Goal: Task Accomplishment & Management: Manage account settings

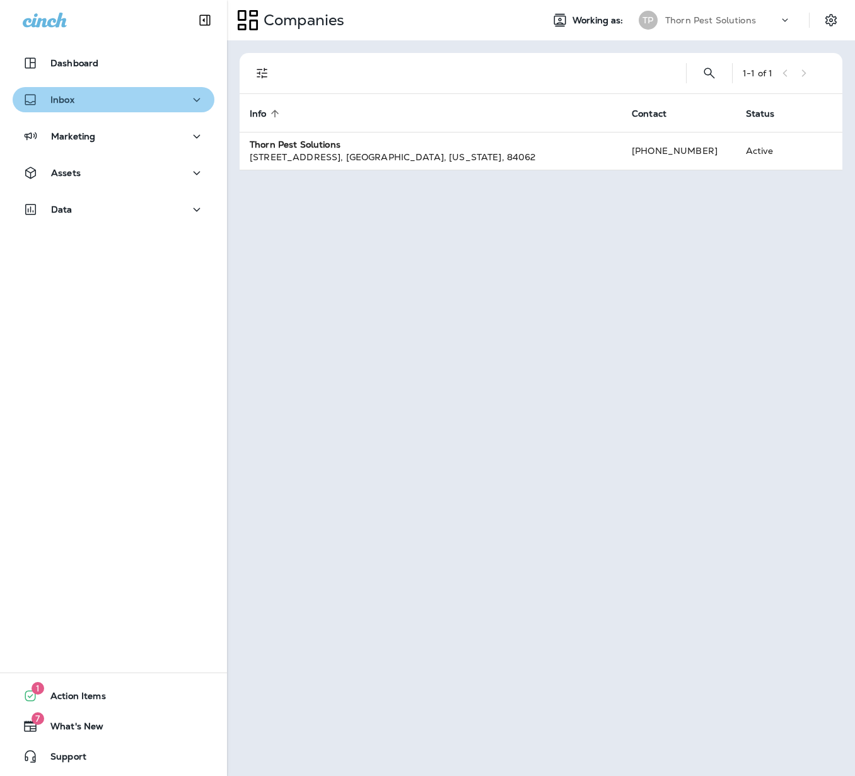
click at [190, 102] on icon "button" at bounding box center [196, 100] width 15 height 16
click at [189, 97] on icon "button" at bounding box center [196, 100] width 15 height 16
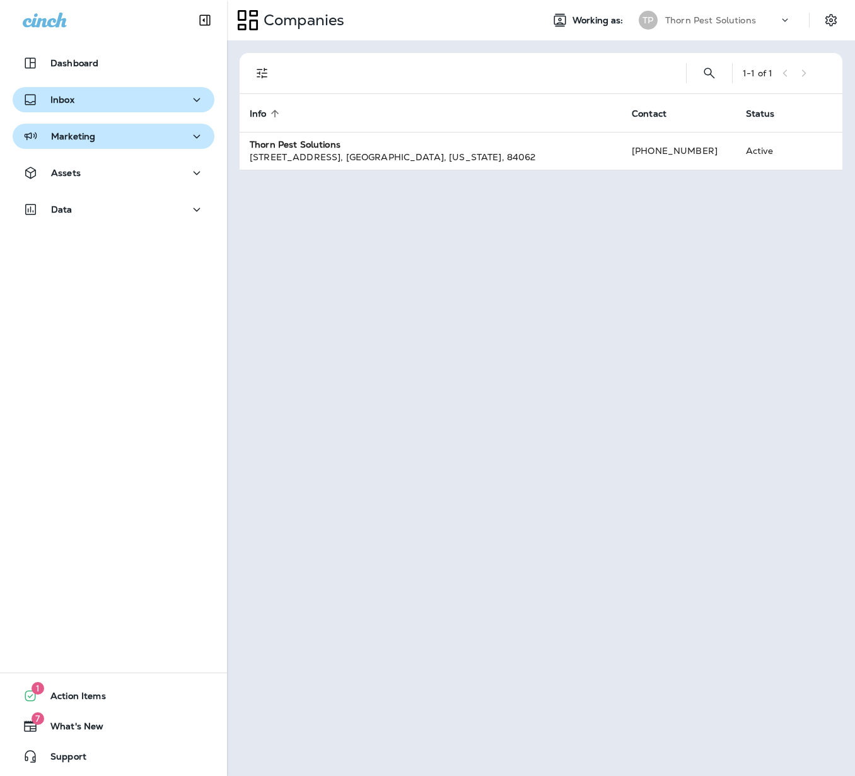
click at [189, 131] on icon "button" at bounding box center [196, 137] width 15 height 16
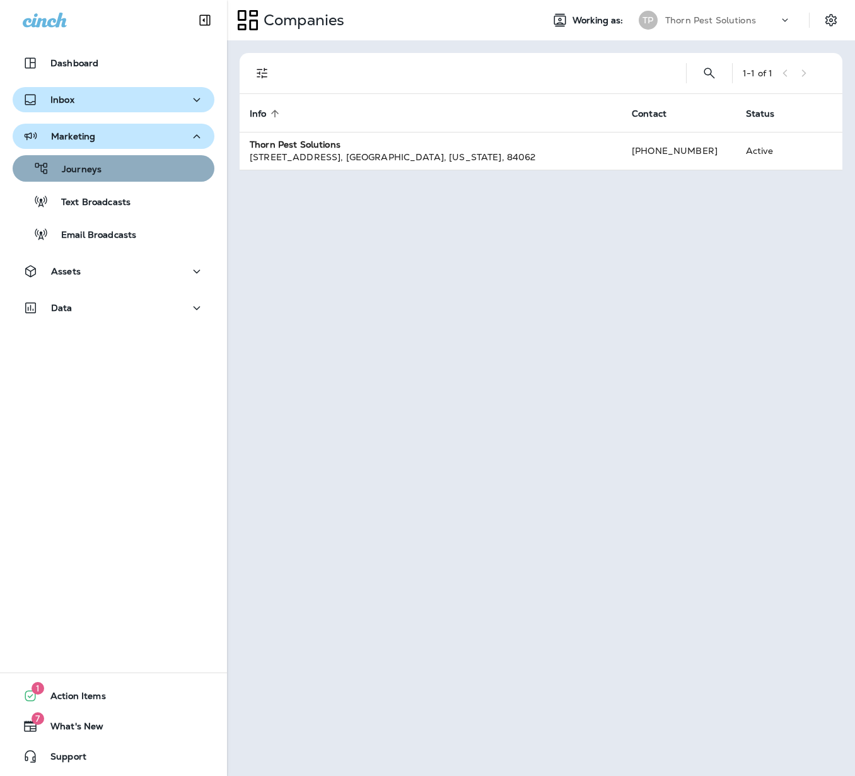
click at [170, 168] on div "Journeys" at bounding box center [114, 168] width 192 height 19
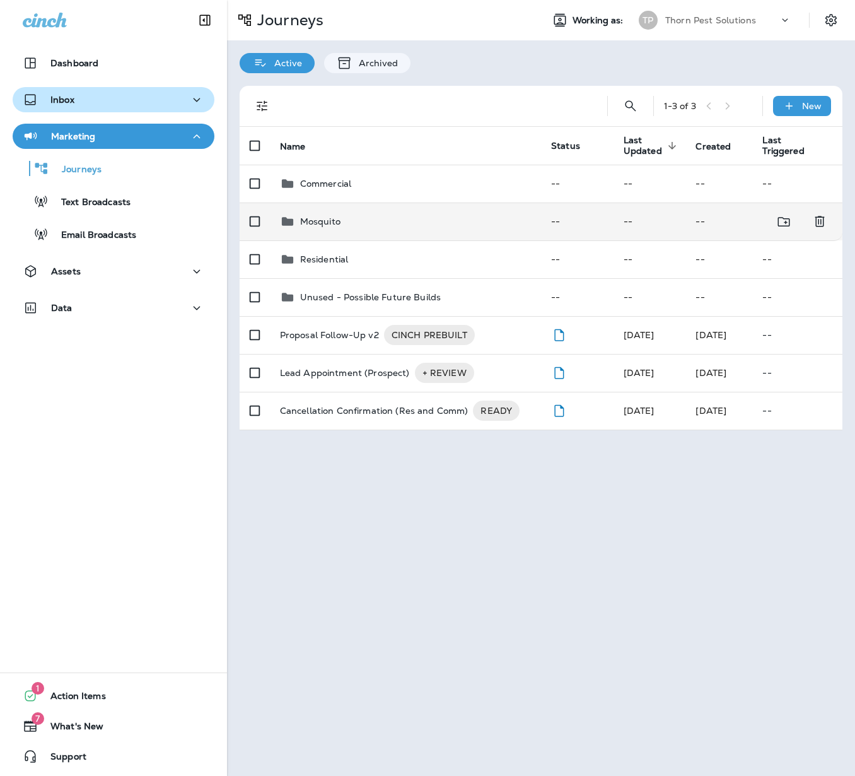
click at [425, 218] on div "Mosquito" at bounding box center [405, 221] width 251 height 15
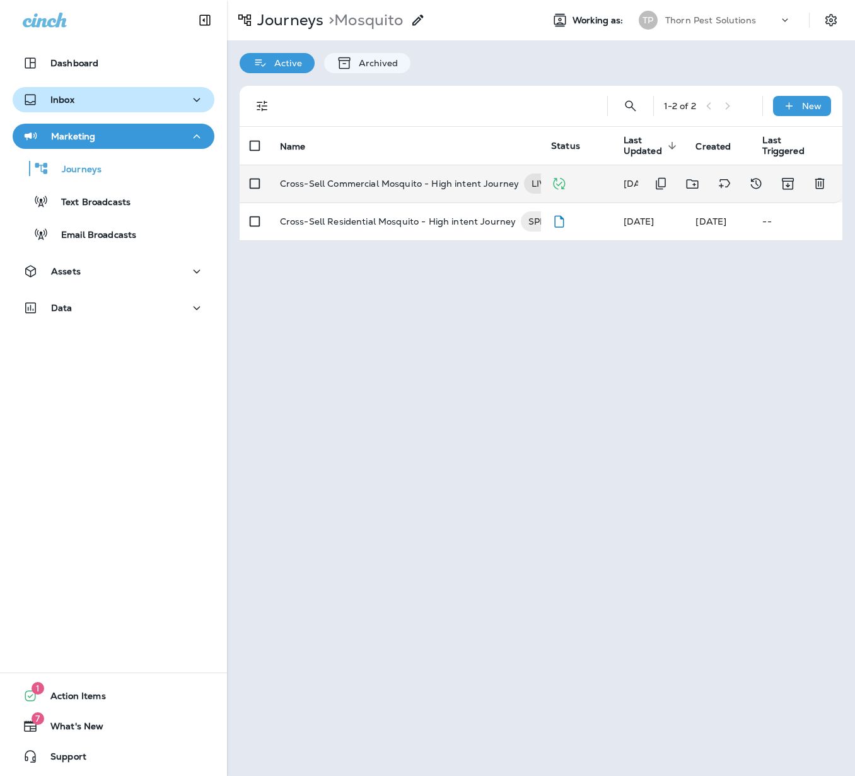
click at [414, 175] on p "Cross-Sell Commercial Mosquito - High intent Journey" at bounding box center [399, 183] width 239 height 20
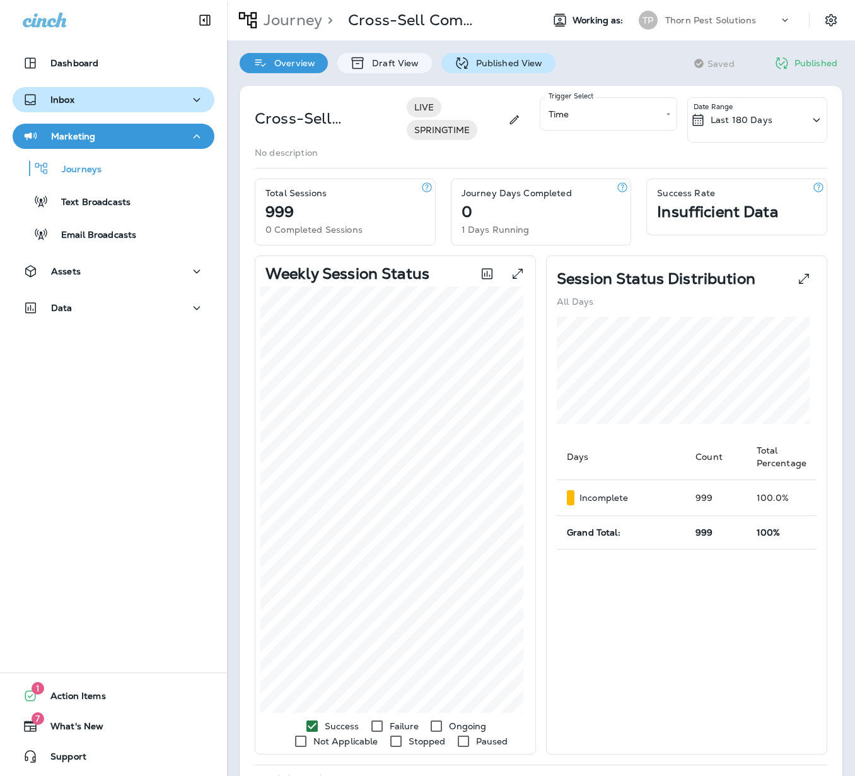
click at [498, 63] on p "Published View" at bounding box center [506, 63] width 73 height 10
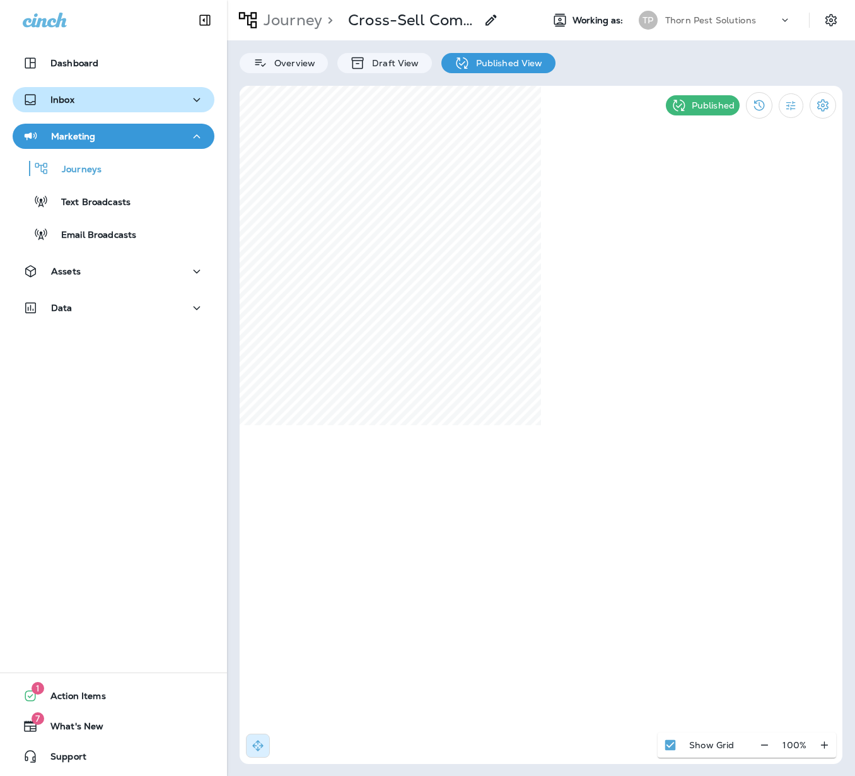
click at [667, 35] on html "Dashboard Inbox Marketing Journeys Text Broadcasts Email Broadcasts Assets Data…" at bounding box center [427, 17] width 855 height 35
click at [766, 738] on icon "button" at bounding box center [764, 744] width 13 height 13
click at [766, 738] on icon "button" at bounding box center [769, 744] width 13 height 13
click at [685, 35] on html "Dashboard Inbox Marketing Journeys Text Broadcasts Email Broadcasts Assets Data…" at bounding box center [427, 17] width 855 height 35
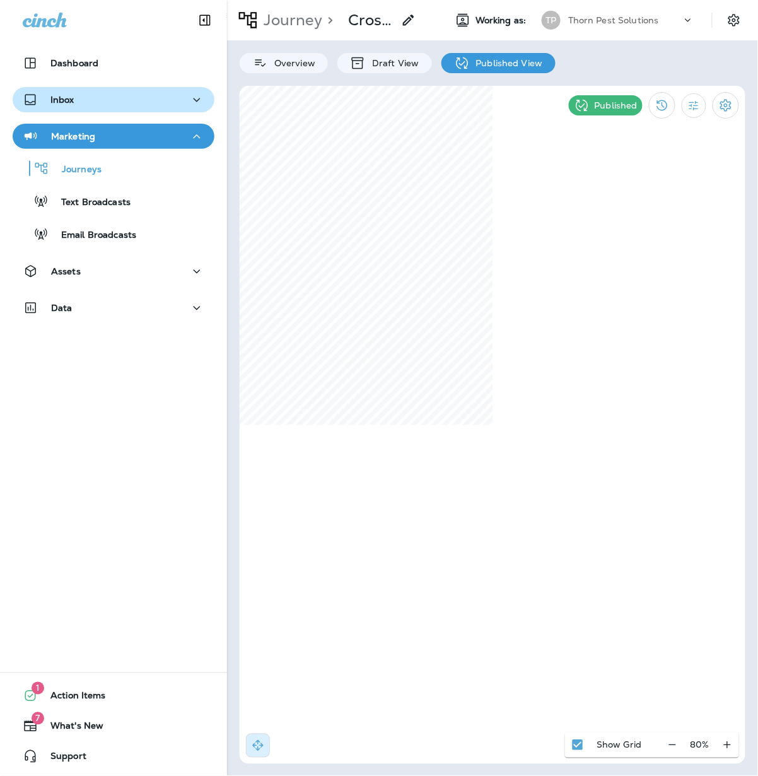
click at [25, 23] on icon at bounding box center [45, 20] width 44 height 15
click at [33, 21] on icon at bounding box center [45, 20] width 44 height 15
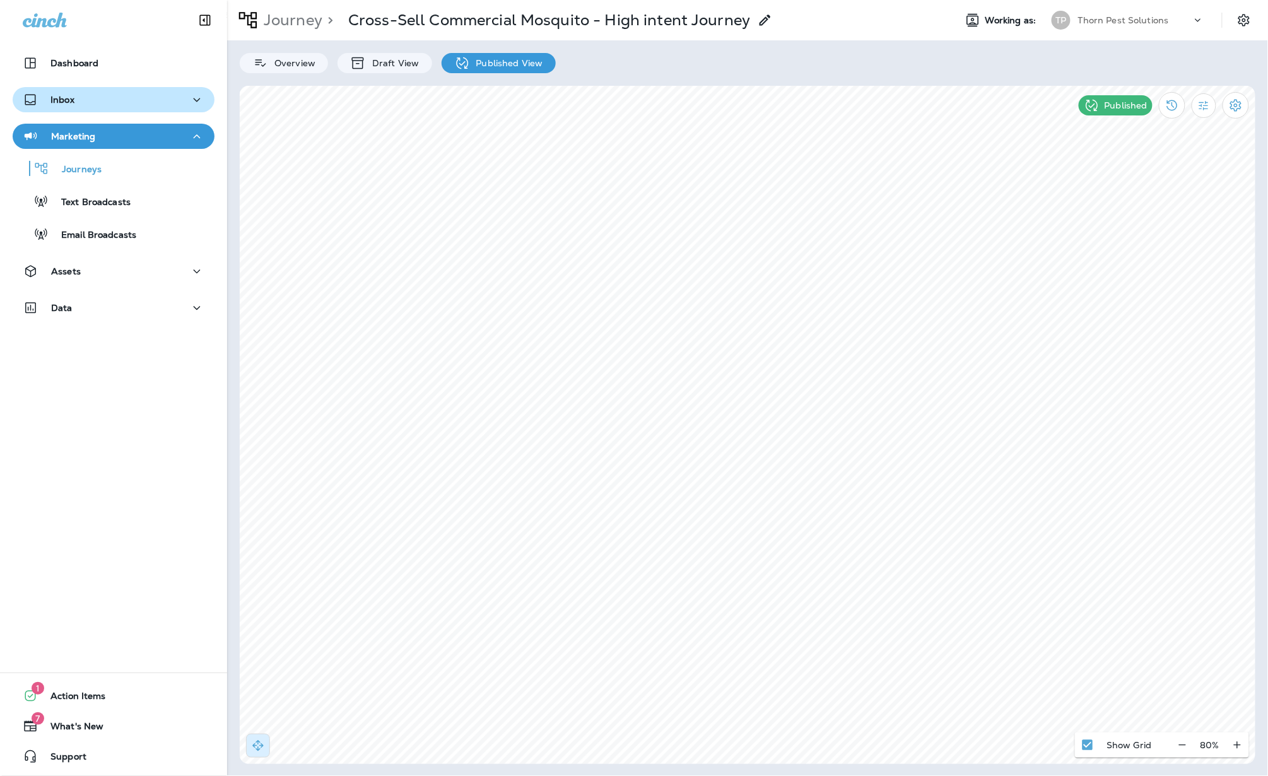
click at [170, 554] on div "Dashboard Inbox Marketing Journeys Text Broadcasts Email Broadcasts Assets Data…" at bounding box center [113, 388] width 227 height 776
click at [132, 437] on div "Dashboard Inbox Marketing Journeys Text Broadcasts Email Broadcasts Assets Data…" at bounding box center [113, 388] width 227 height 776
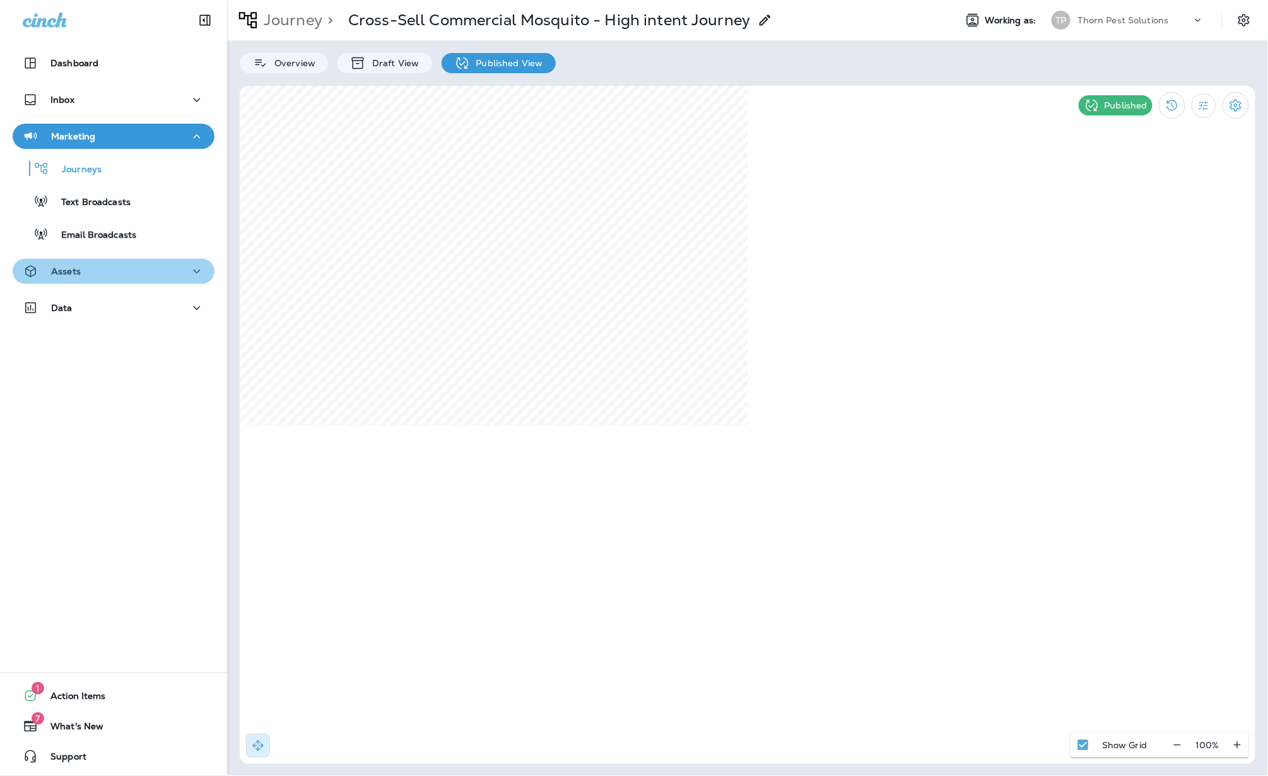
click at [189, 270] on icon "button" at bounding box center [196, 272] width 15 height 16
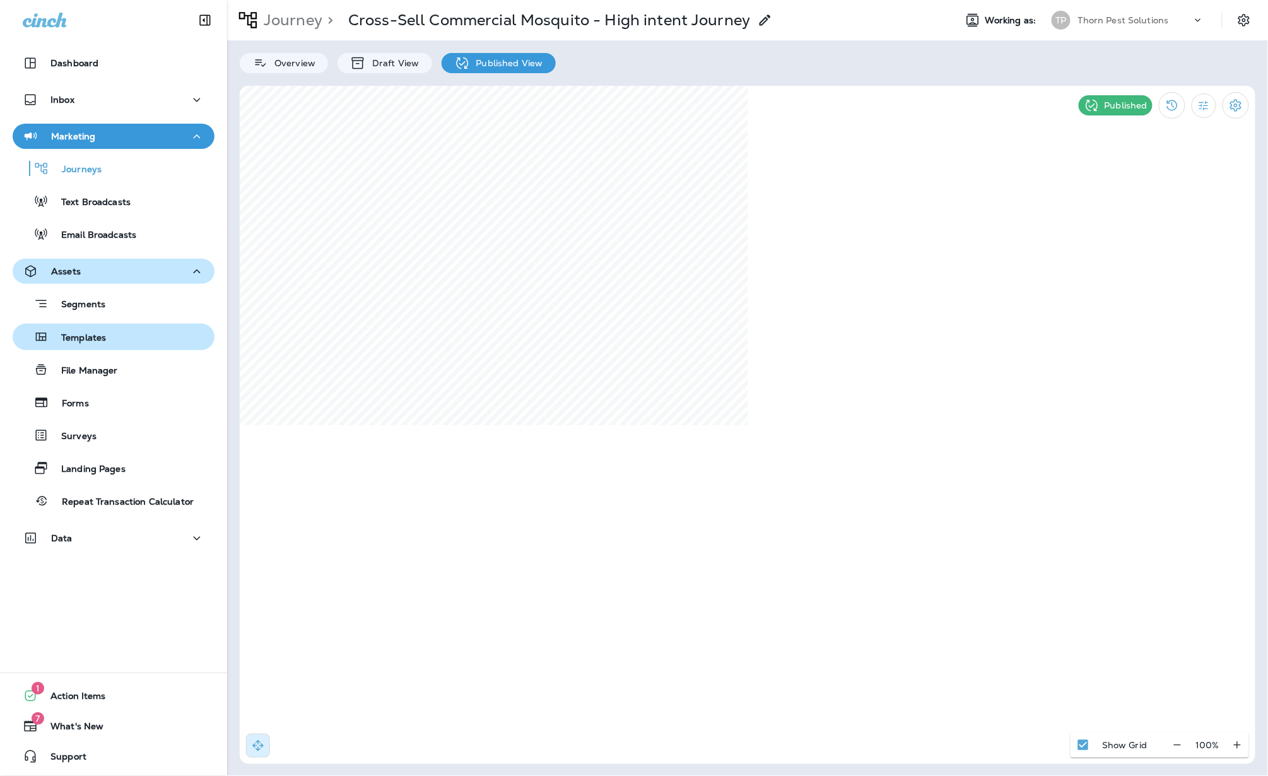
click at [119, 330] on div "Templates" at bounding box center [114, 336] width 192 height 19
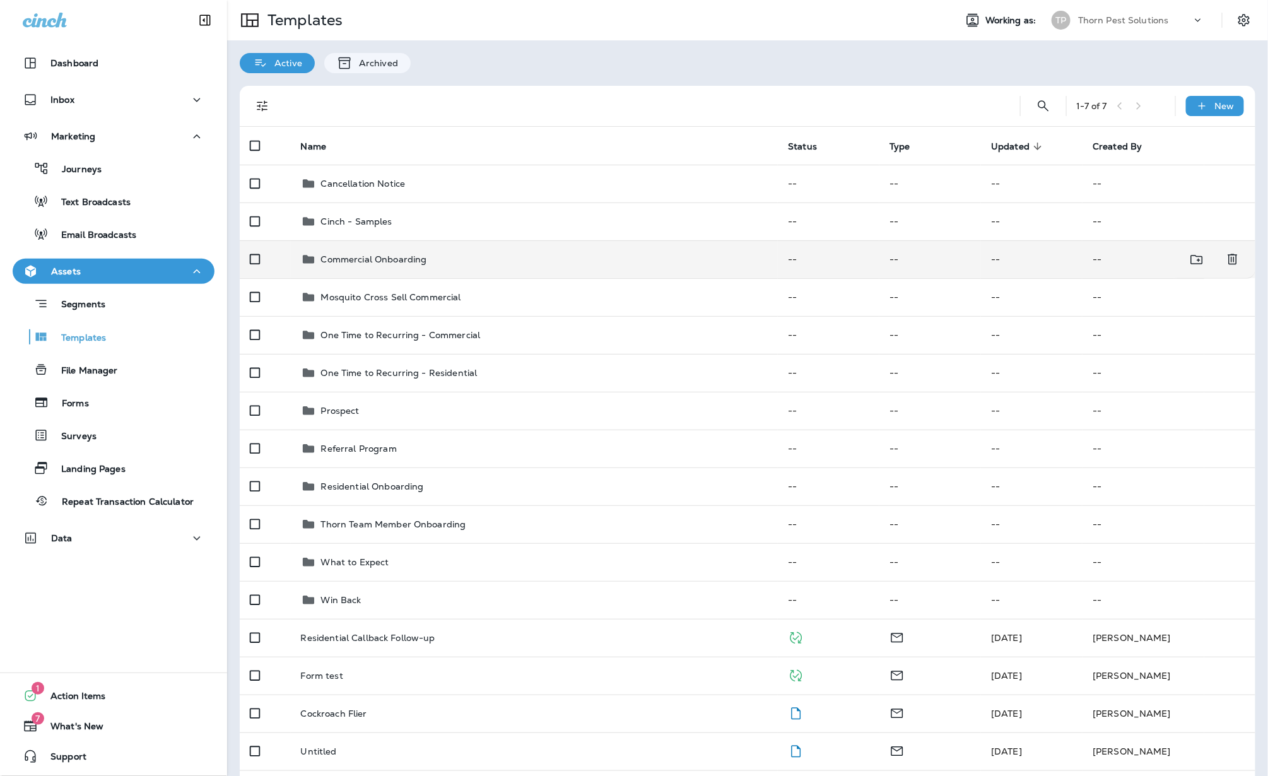
click at [394, 254] on p "Commercial Onboarding" at bounding box center [374, 259] width 106 height 10
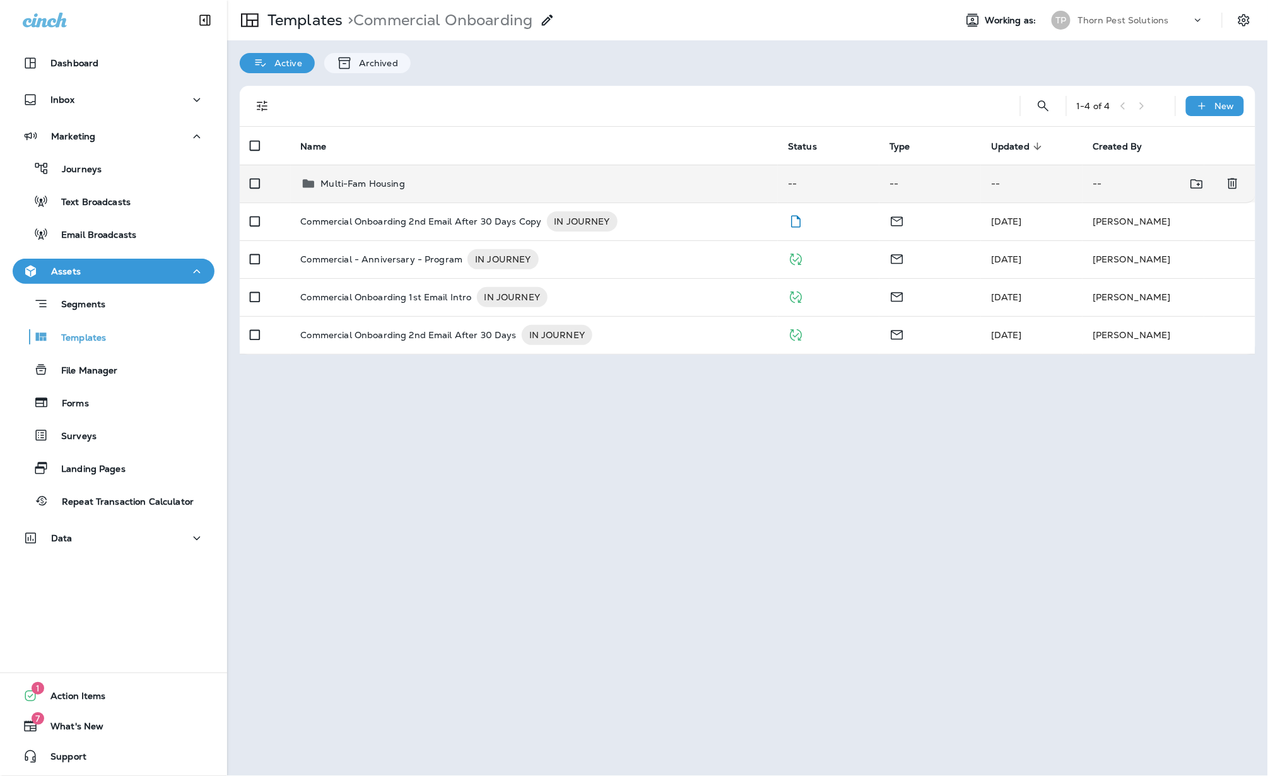
click at [414, 182] on div "Multi-Fam Housing" at bounding box center [534, 183] width 467 height 15
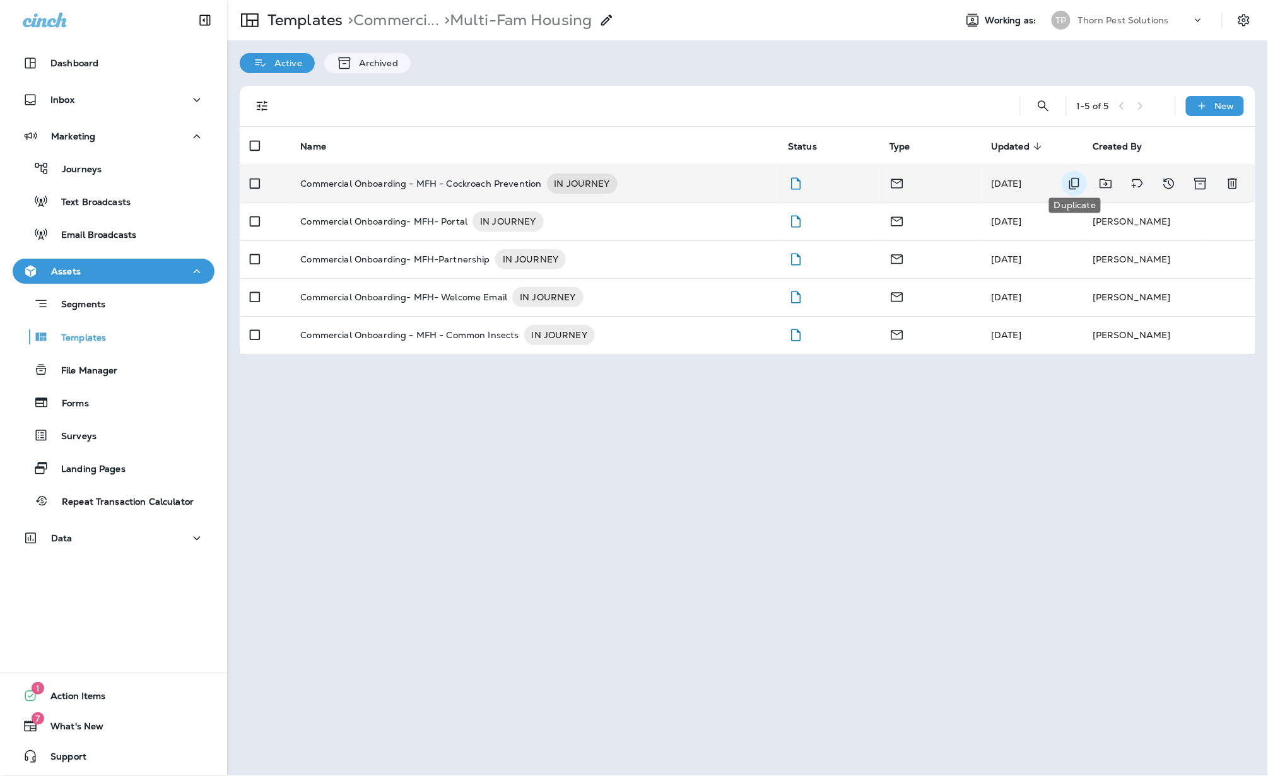
click at [1070, 178] on icon "Duplicate" at bounding box center [1074, 184] width 10 height 12
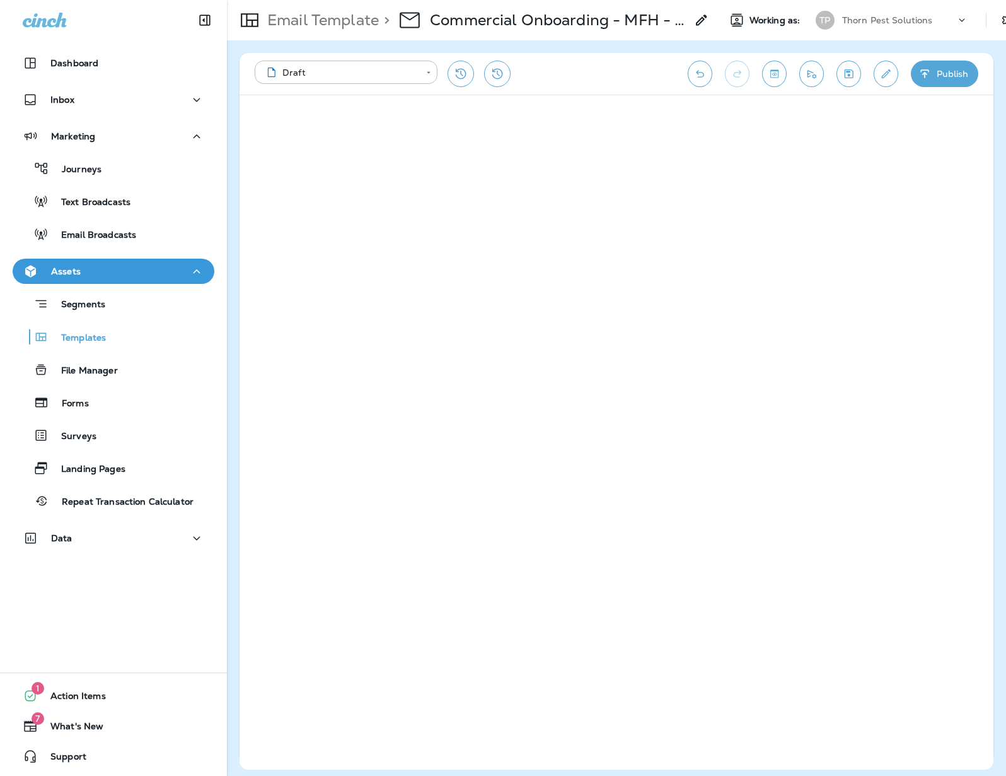
click at [694, 23] on icon at bounding box center [701, 20] width 15 height 15
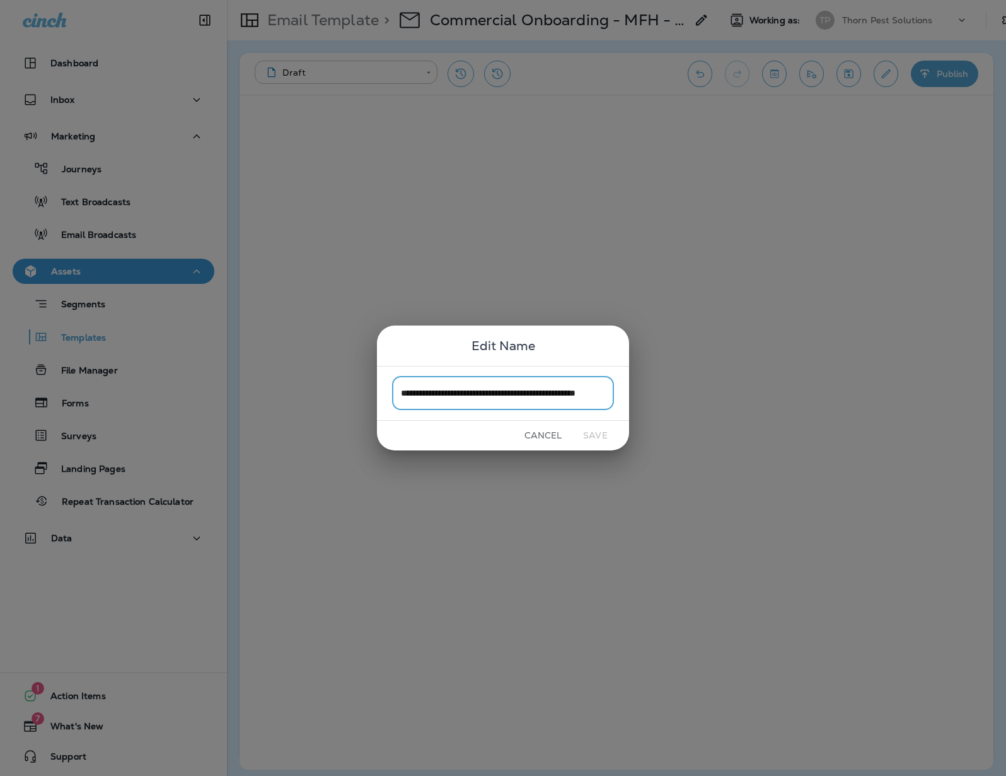
click at [555, 392] on input "**********" at bounding box center [503, 392] width 222 height 33
drag, startPoint x: 547, startPoint y: 394, endPoint x: 626, endPoint y: 392, distance: 78.9
click at [626, 392] on div "**********" at bounding box center [503, 393] width 252 height 55
type input "**********"
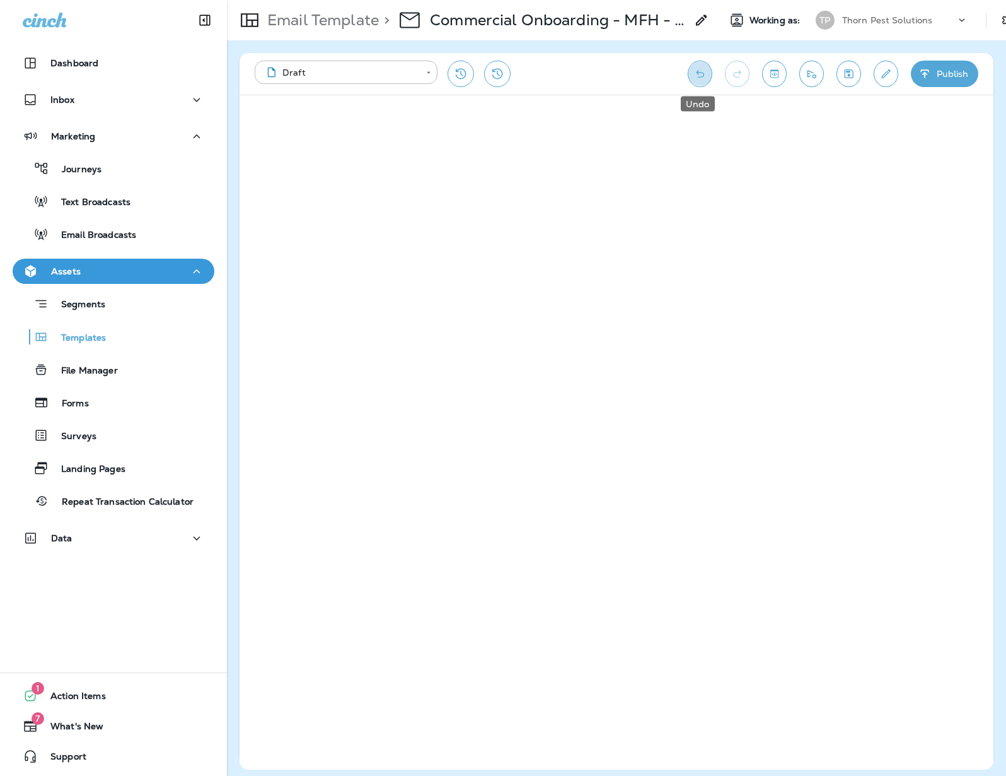
click at [699, 71] on icon "Undo" at bounding box center [700, 73] width 13 height 13
click at [697, 71] on icon "Undo" at bounding box center [700, 73] width 13 height 13
click at [702, 72] on icon "Undo" at bounding box center [700, 73] width 13 height 13
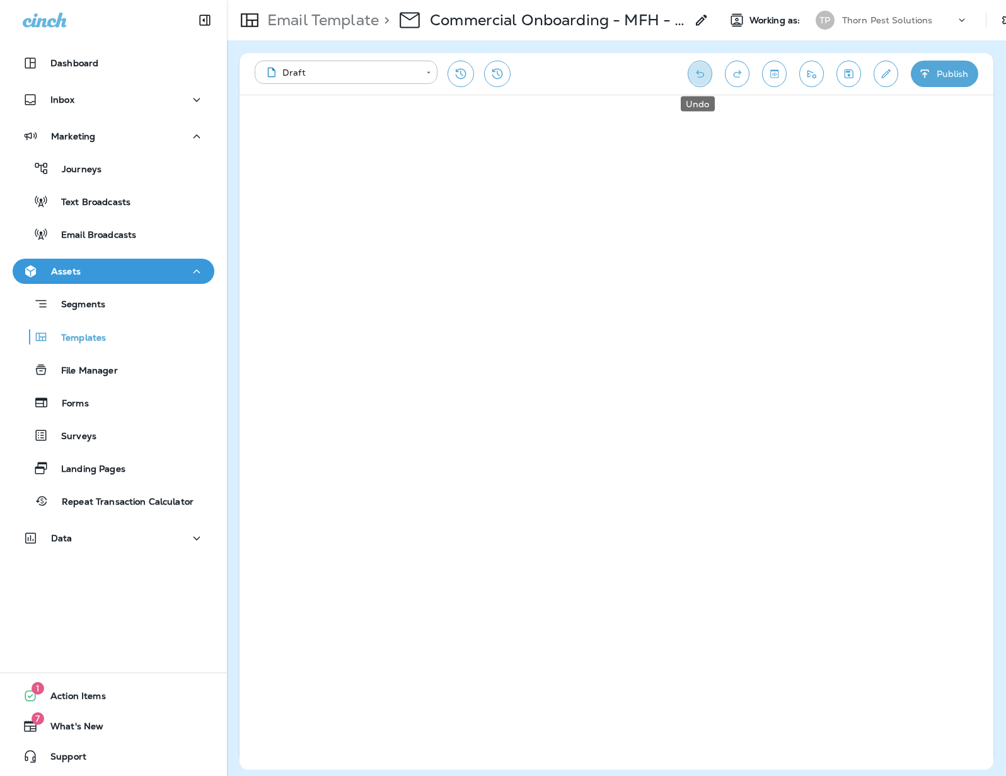
click at [702, 72] on icon "Undo" at bounding box center [700, 73] width 13 height 13
click at [653, 33] on div "Email Template > Commercial Onboarding - MFH - Reporting Issues" at bounding box center [468, 20] width 482 height 35
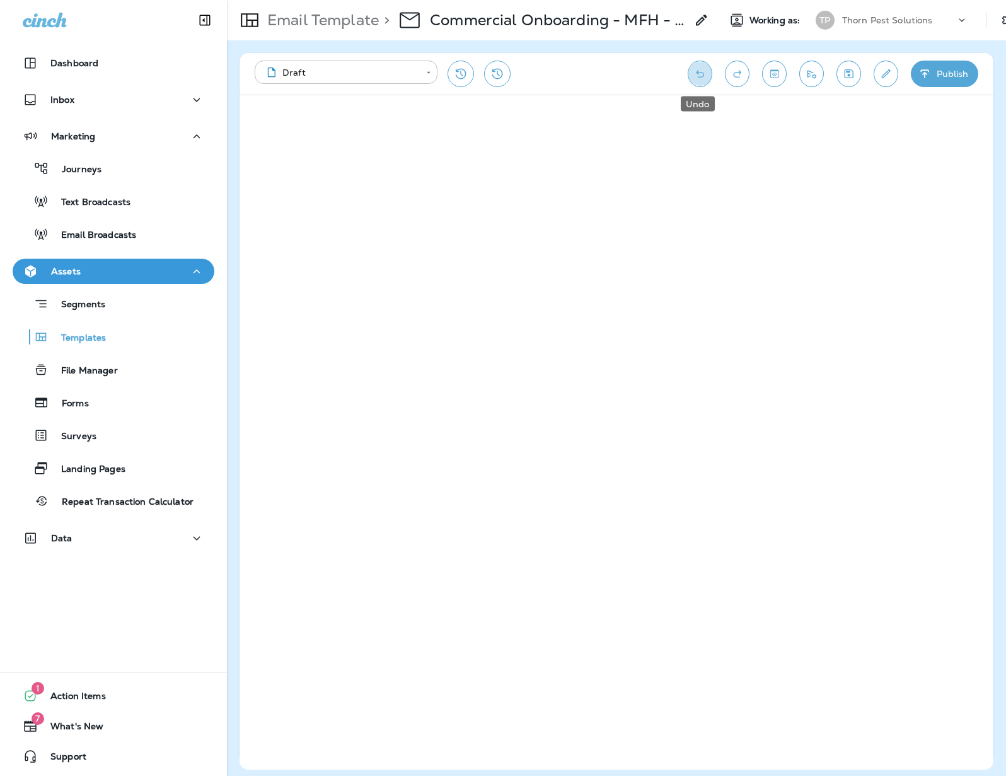
click at [706, 79] on button "Undo" at bounding box center [700, 74] width 25 height 26
click at [843, 78] on icon "Save" at bounding box center [849, 73] width 13 height 13
click at [614, 72] on div "**********" at bounding box center [465, 74] width 421 height 26
click at [772, 73] on icon "Toggle preview" at bounding box center [774, 73] width 13 height 13
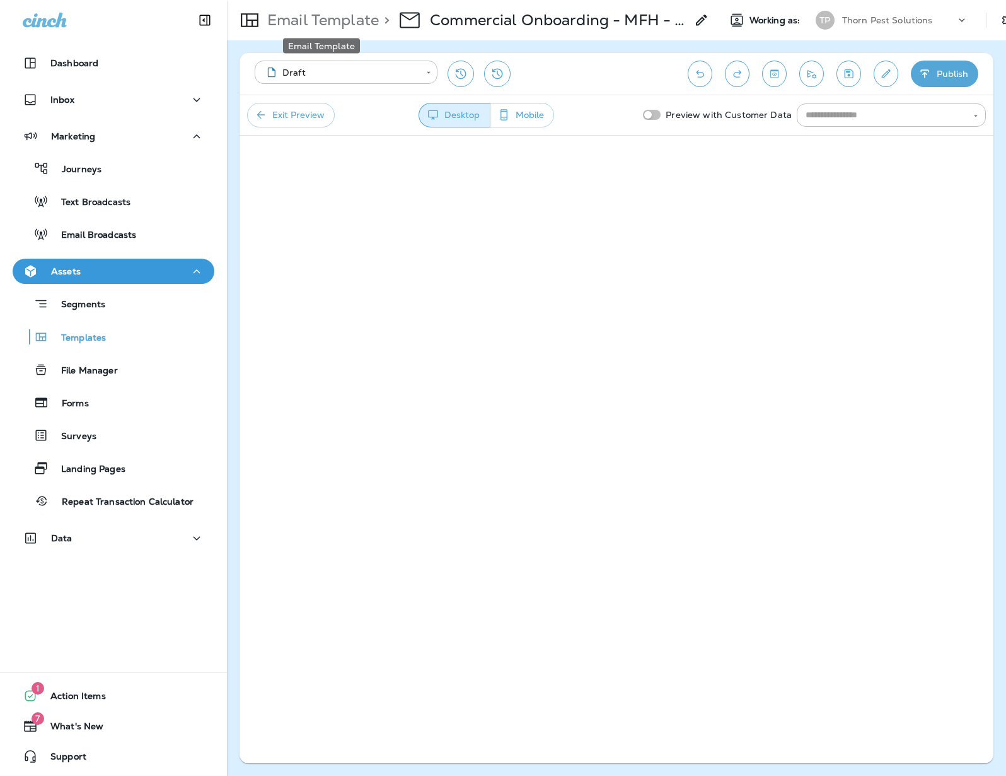
click at [331, 19] on p "Email Template" at bounding box center [320, 20] width 117 height 19
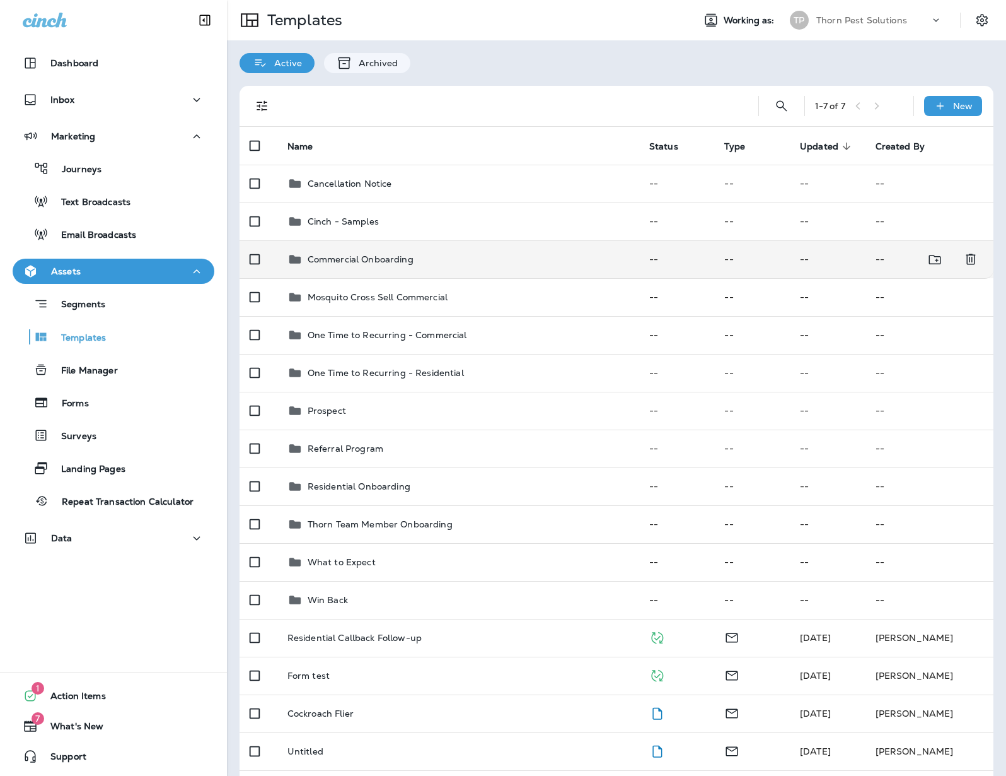
click at [435, 253] on div "Commercial Onboarding" at bounding box center [459, 259] width 342 height 15
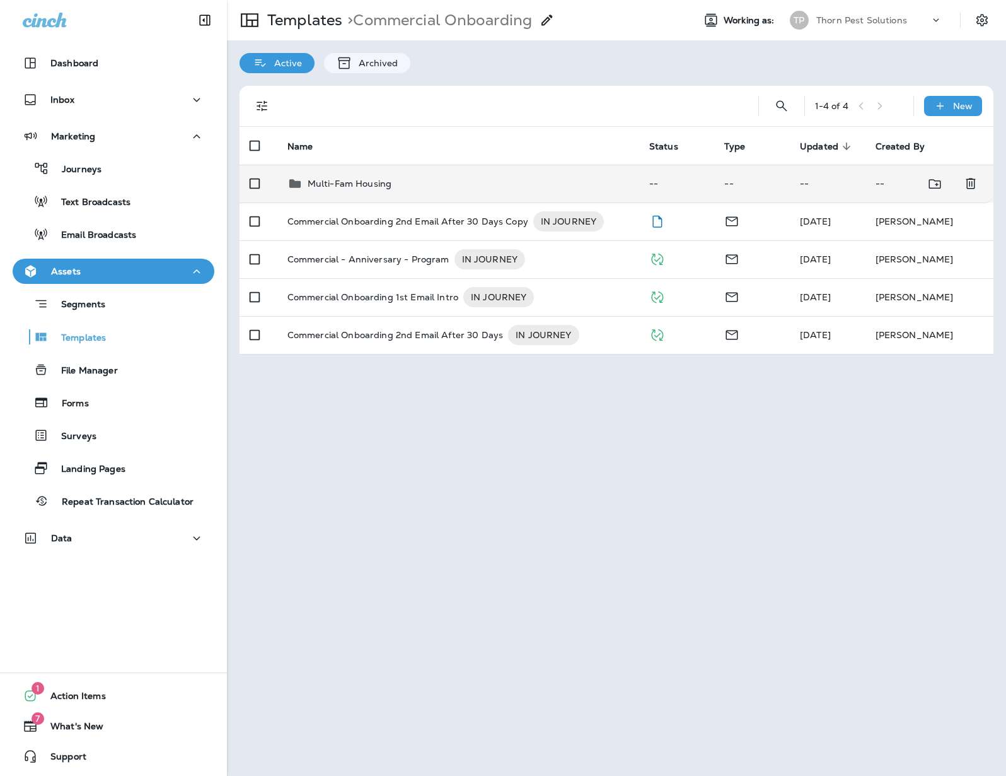
click at [376, 178] on p "Multi-Fam Housing" at bounding box center [350, 183] width 84 height 10
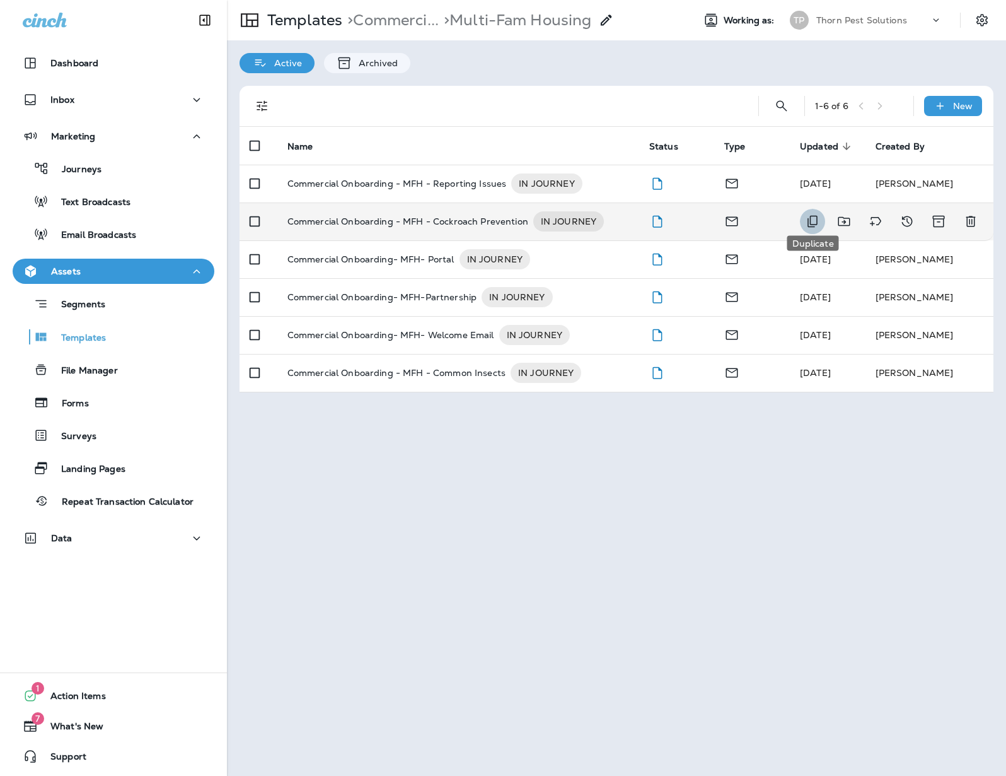
click at [817, 216] on icon "Duplicate" at bounding box center [813, 222] width 10 height 12
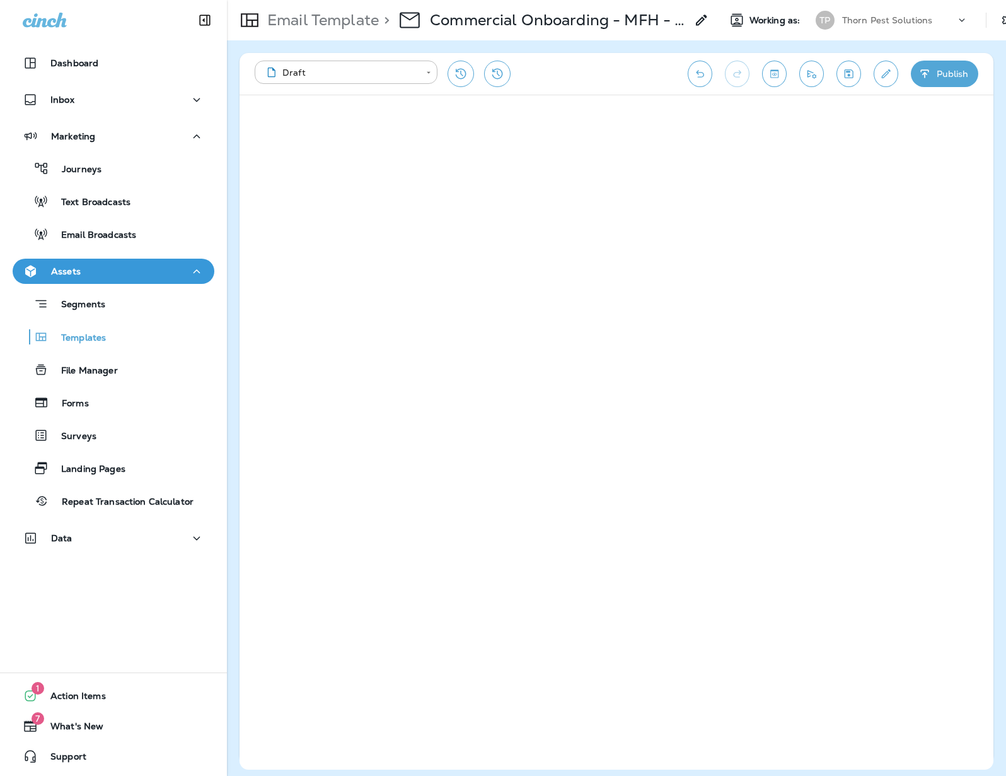
click at [694, 18] on icon at bounding box center [701, 20] width 15 height 15
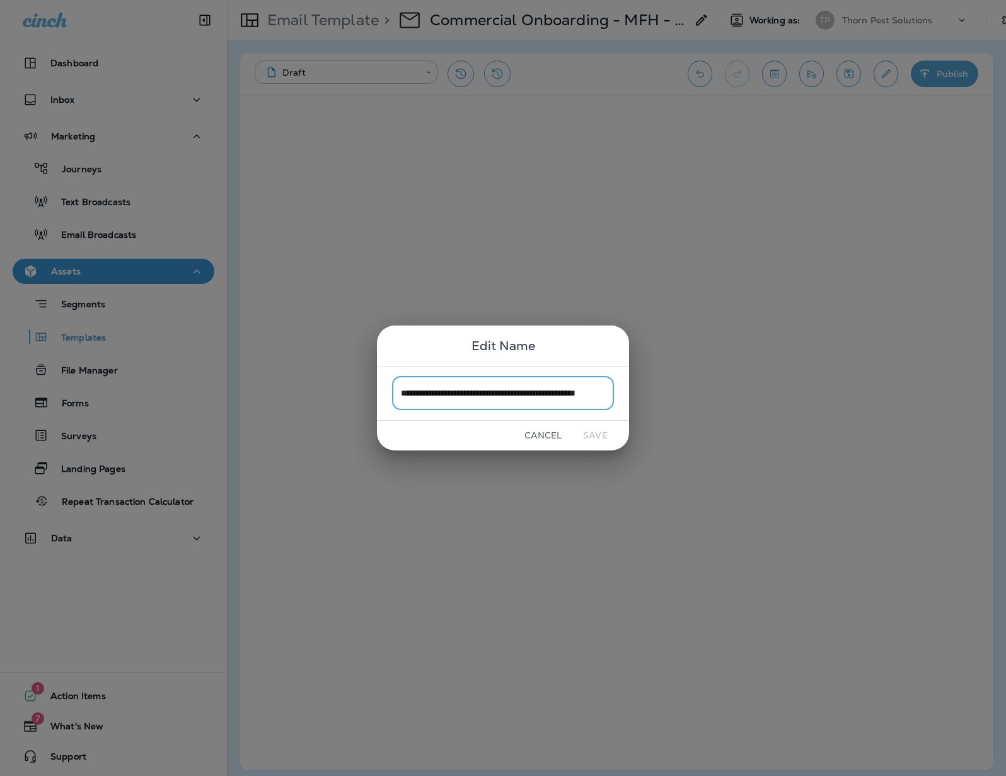
click at [573, 397] on input "**********" at bounding box center [503, 392] width 222 height 33
drag, startPoint x: 544, startPoint y: 395, endPoint x: 647, endPoint y: 392, distance: 103.5
click at [647, 392] on div "**********" at bounding box center [503, 388] width 1006 height 776
type input "**********"
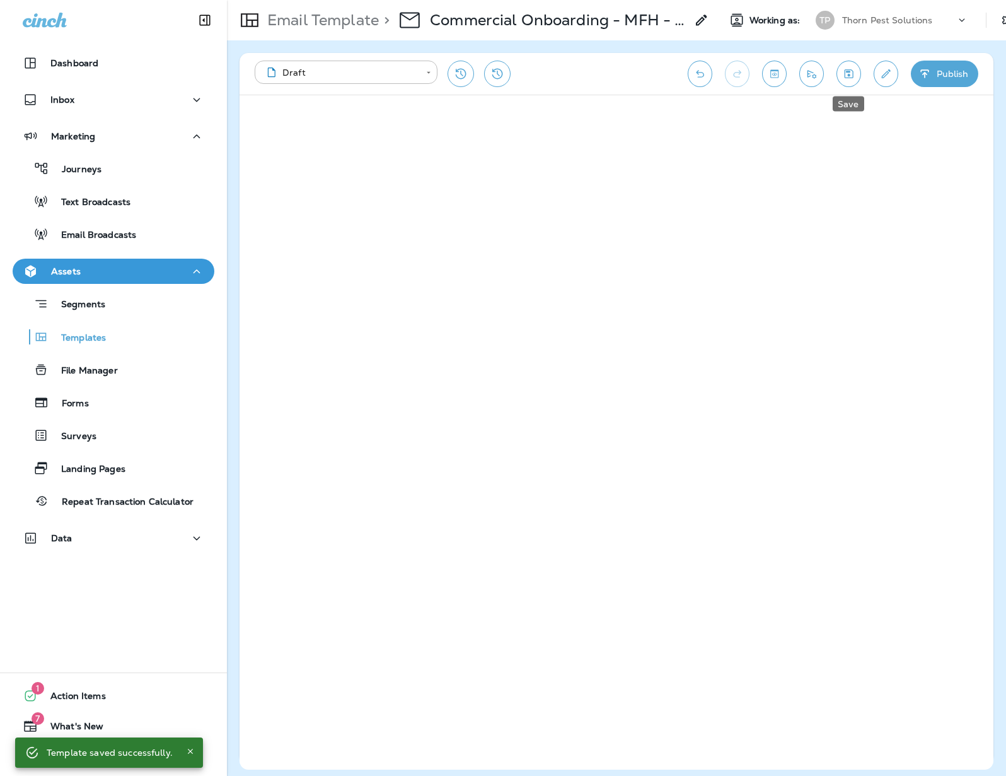
click at [856, 73] on button "Save" at bounding box center [849, 74] width 25 height 26
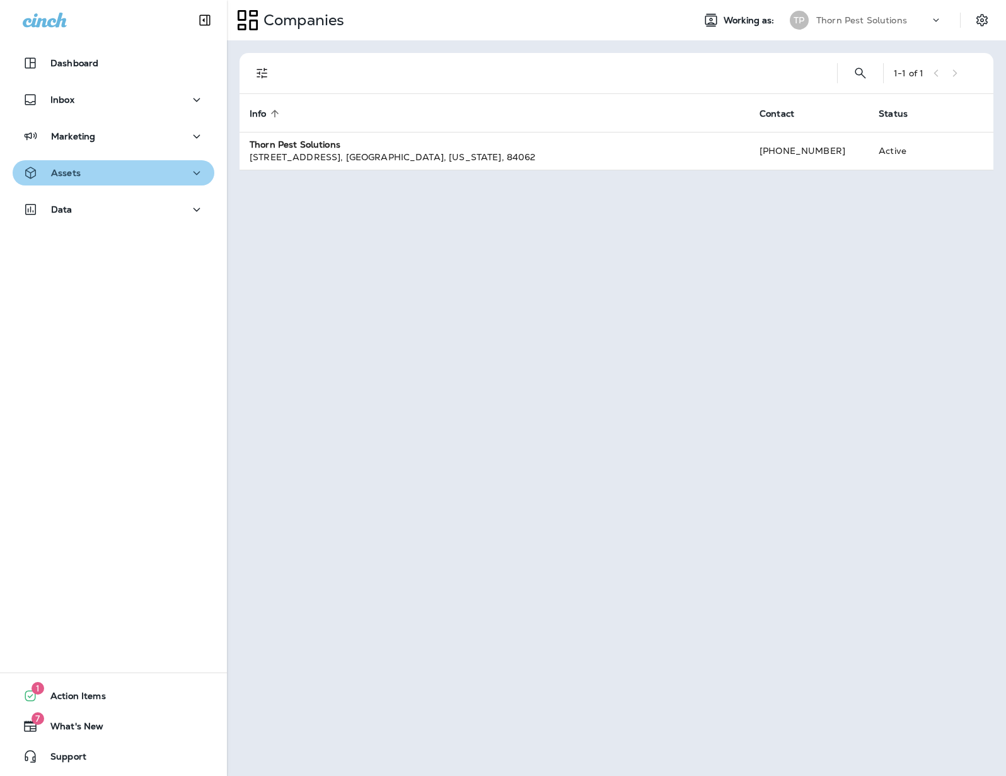
click at [180, 161] on button "Assets" at bounding box center [114, 172] width 202 height 25
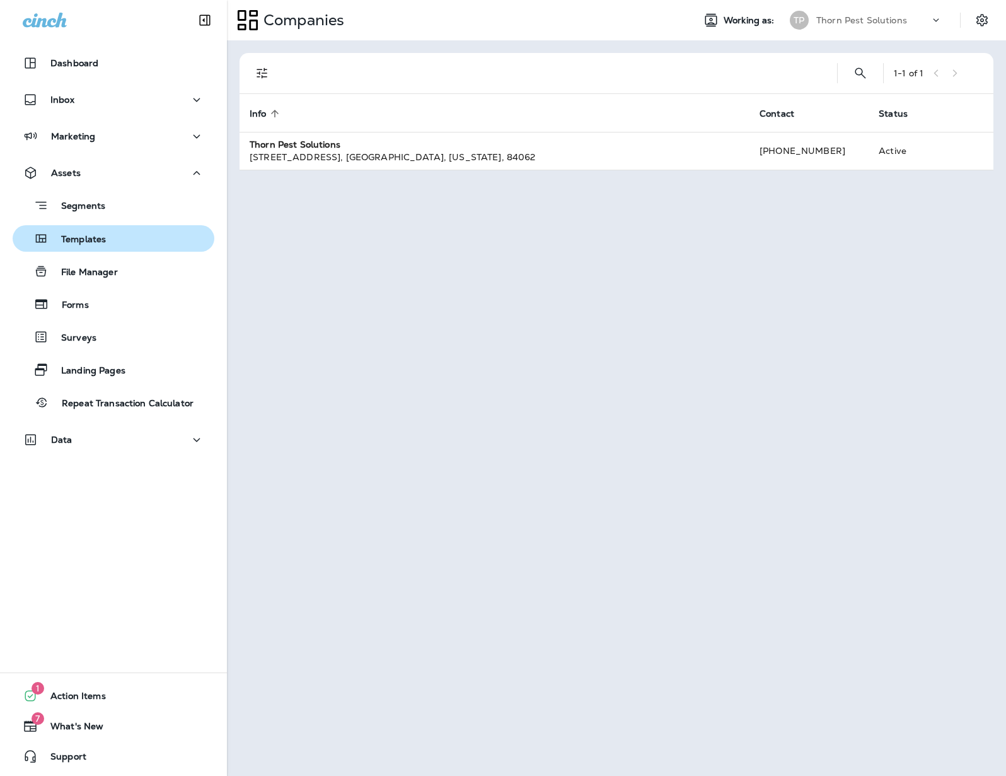
click at [149, 242] on div "Templates" at bounding box center [114, 238] width 192 height 19
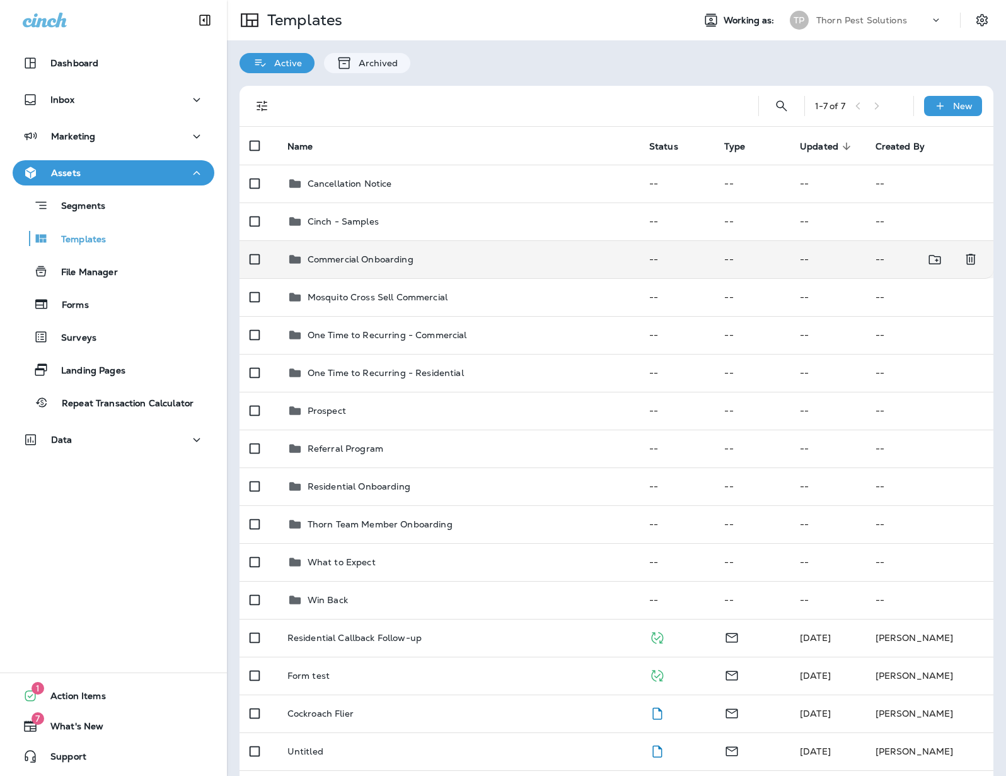
click at [511, 252] on div "Commercial Onboarding" at bounding box center [459, 259] width 342 height 15
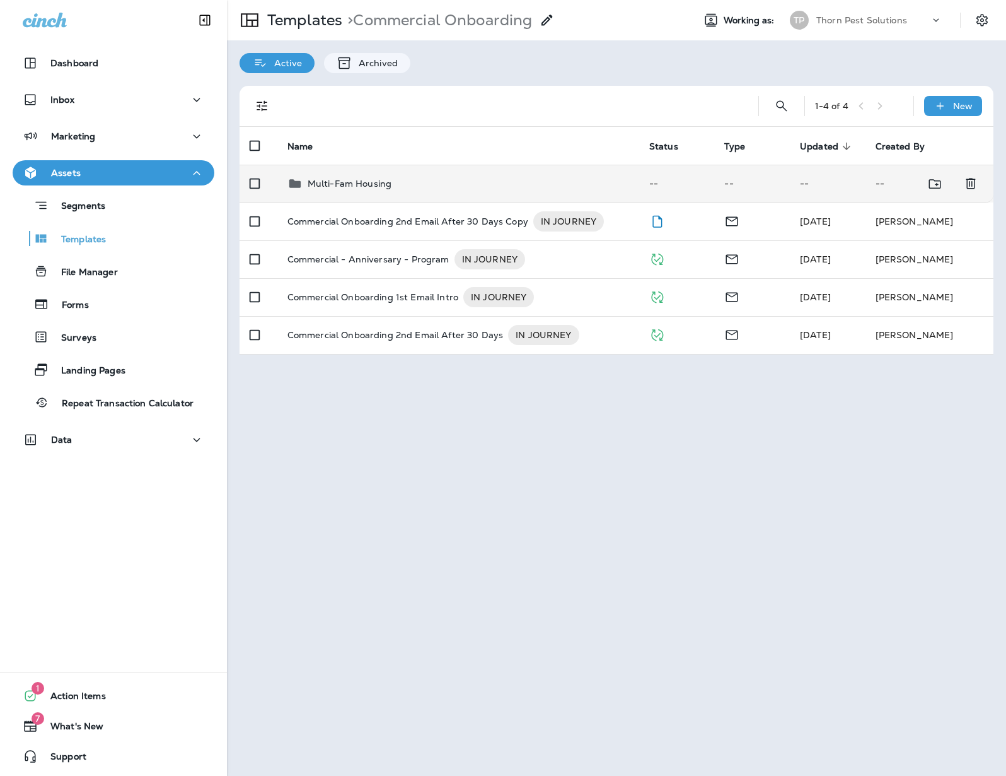
click at [365, 178] on p "Multi-Fam Housing" at bounding box center [350, 183] width 84 height 10
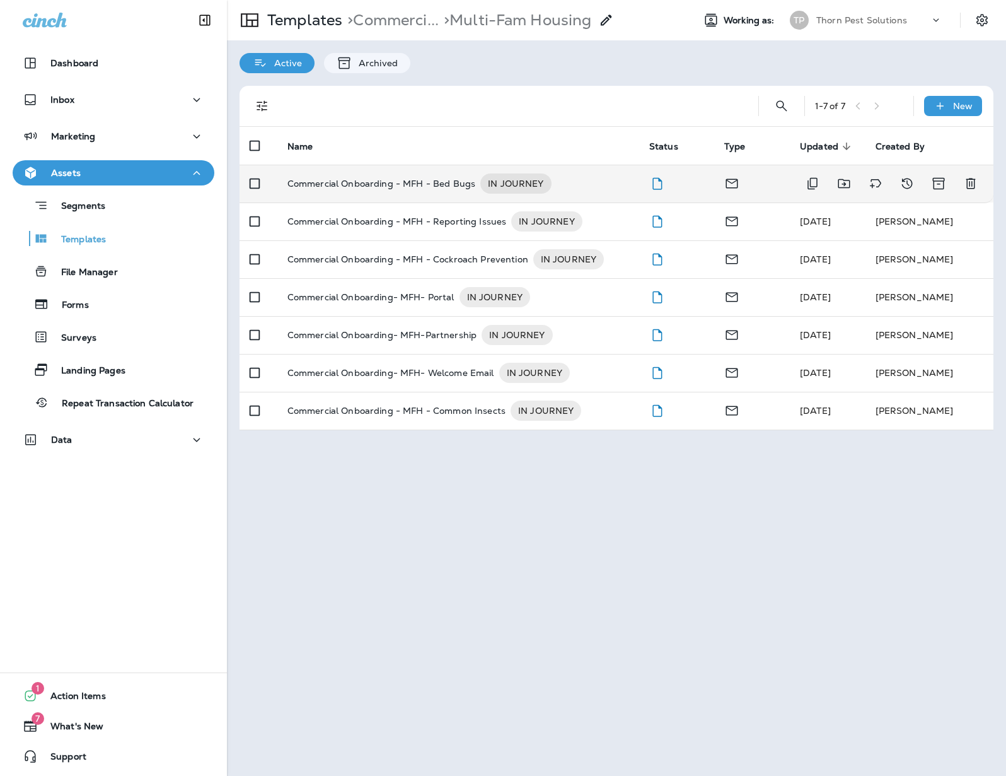
click at [392, 173] on p "Commercial Onboarding - MFH - Bed Bugs" at bounding box center [382, 183] width 188 height 20
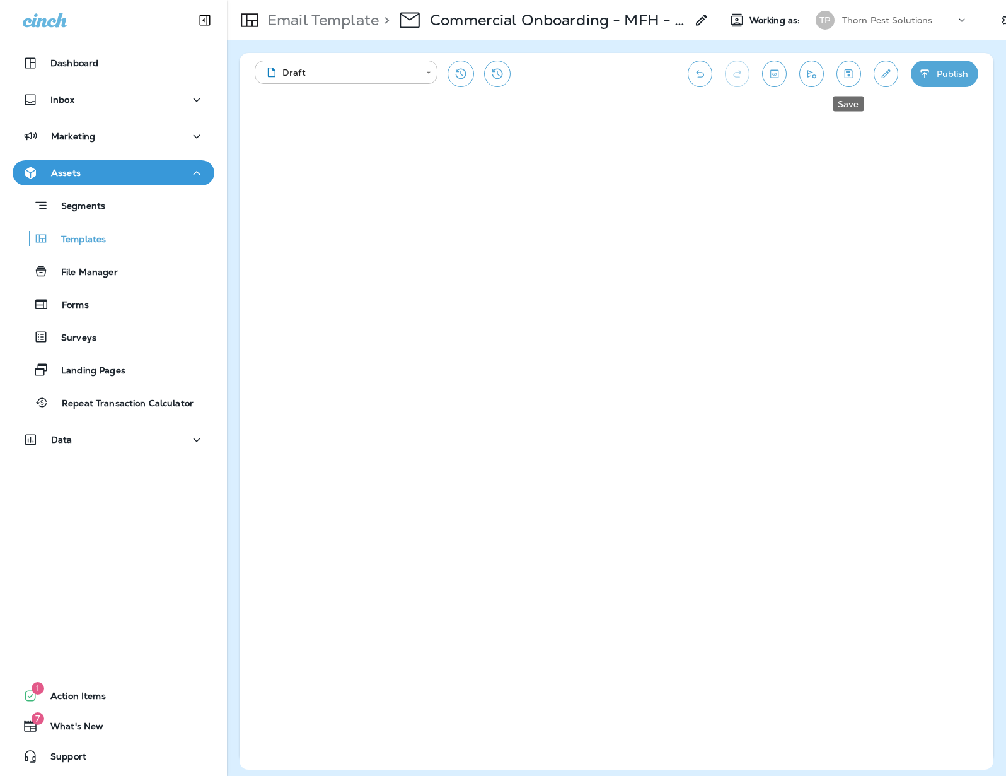
click at [851, 72] on icon "Save" at bounding box center [849, 73] width 13 height 13
click at [853, 72] on icon "Save" at bounding box center [849, 73] width 9 height 9
click at [703, 72] on icon "Undo" at bounding box center [700, 73] width 13 height 13
click at [696, 76] on icon "Undo" at bounding box center [700, 73] width 13 height 13
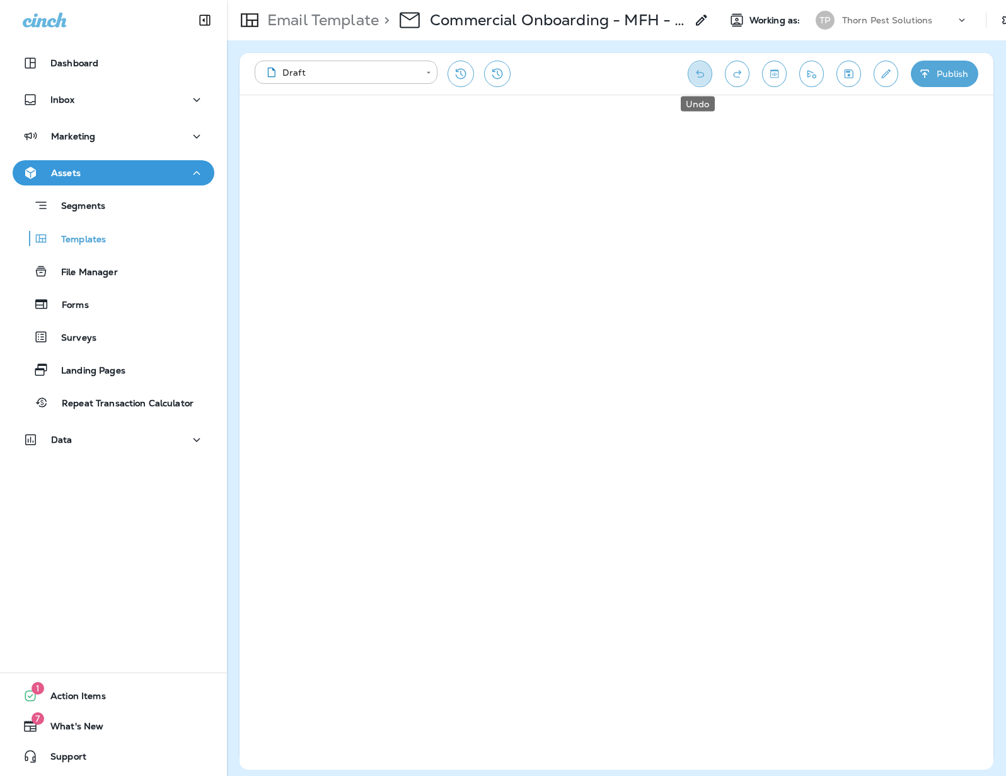
click at [696, 76] on icon "Undo" at bounding box center [700, 73] width 13 height 13
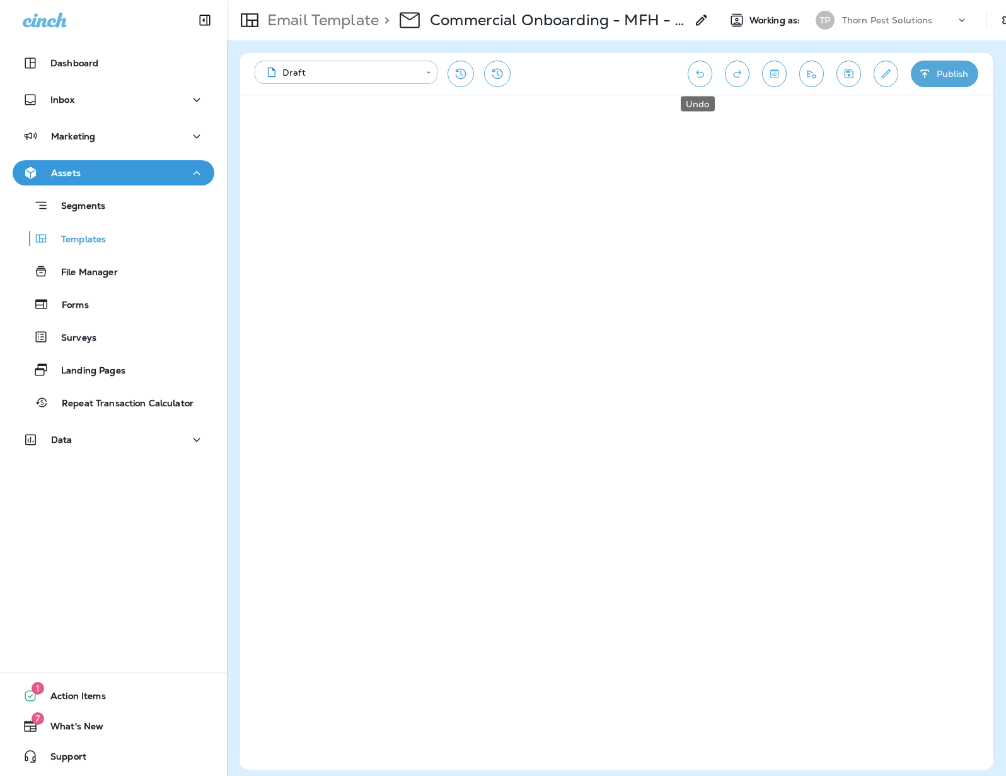
click at [707, 77] on button "Undo" at bounding box center [700, 74] width 25 height 26
click at [703, 78] on icon "Undo" at bounding box center [700, 73] width 13 height 13
click at [702, 77] on icon "Undo" at bounding box center [700, 73] width 13 height 13
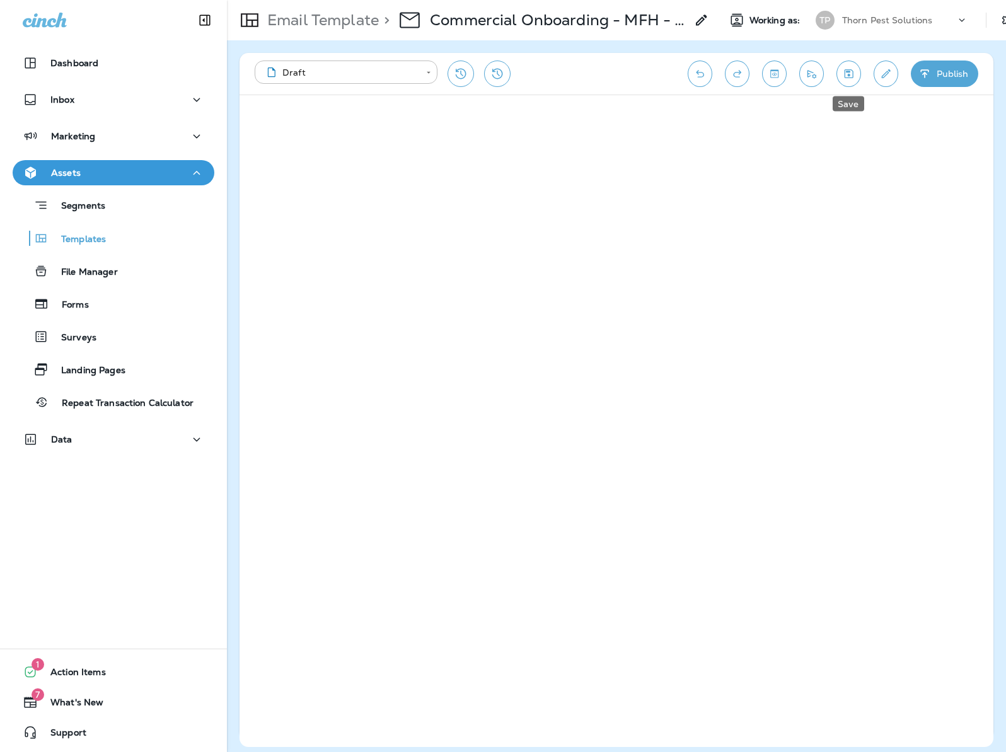
click at [850, 76] on icon "Save" at bounding box center [849, 73] width 13 height 13
click at [849, 76] on icon "Save" at bounding box center [849, 73] width 9 height 9
click at [352, 18] on p "Email Template" at bounding box center [320, 20] width 117 height 19
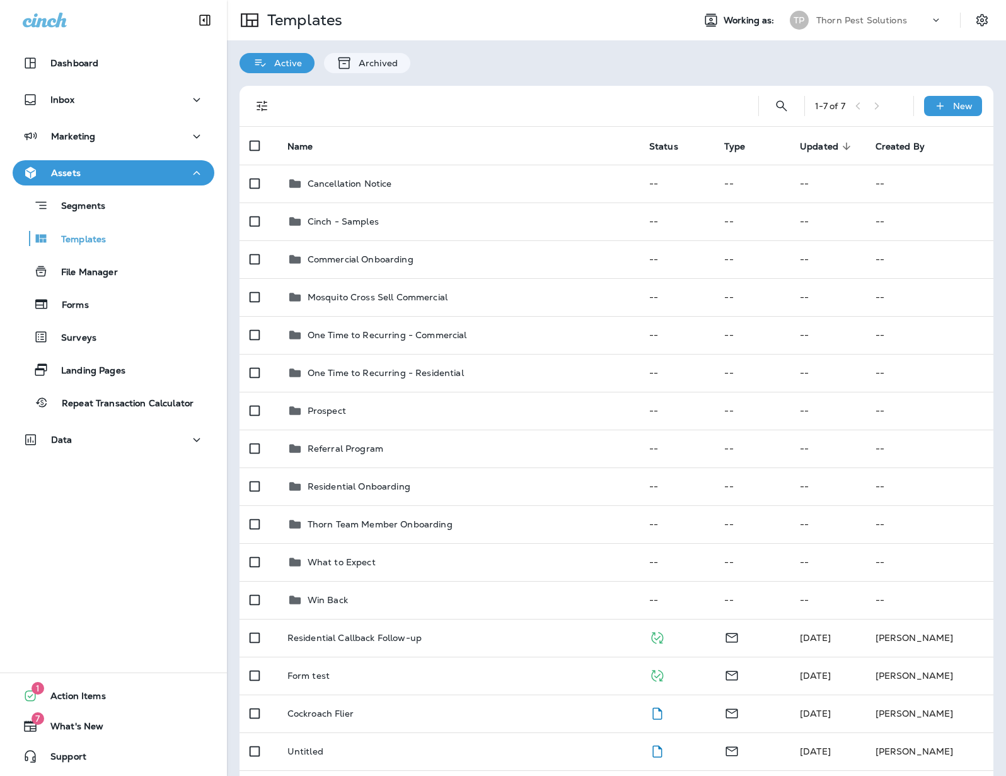
click at [157, 520] on div "Dashboard Inbox Marketing Assets Segments Templates File Manager Forms Surveys …" at bounding box center [113, 388] width 227 height 776
click at [189, 436] on icon "button" at bounding box center [196, 440] width 15 height 16
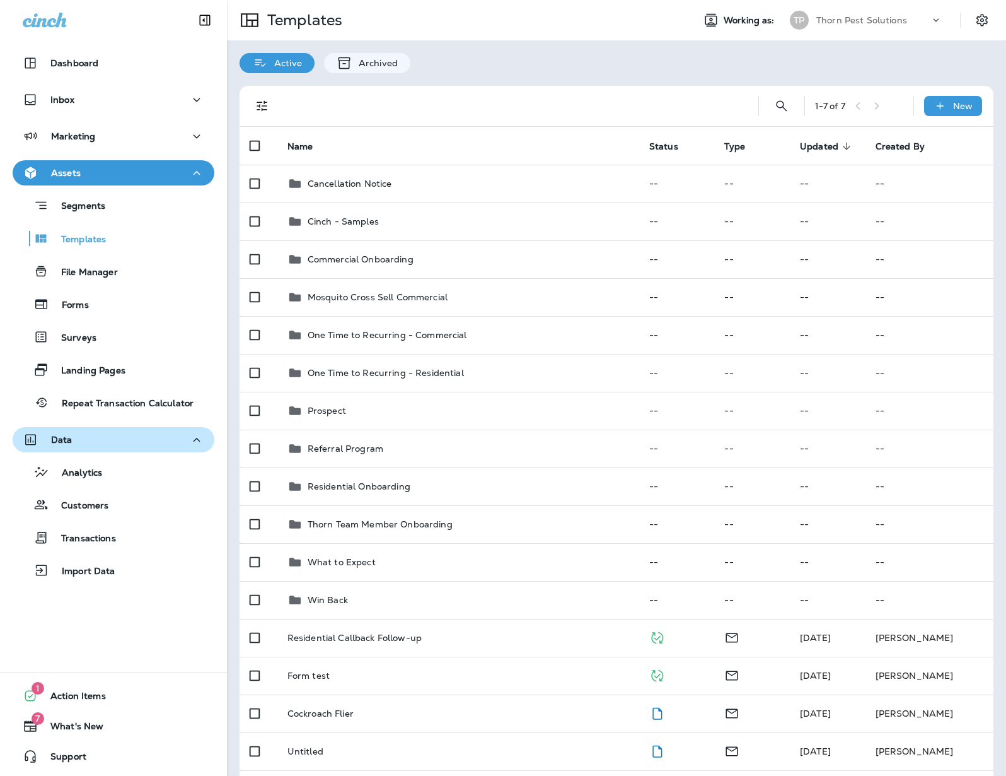
click at [189, 445] on icon "button" at bounding box center [196, 440] width 15 height 16
click at [189, 168] on icon "button" at bounding box center [196, 173] width 15 height 16
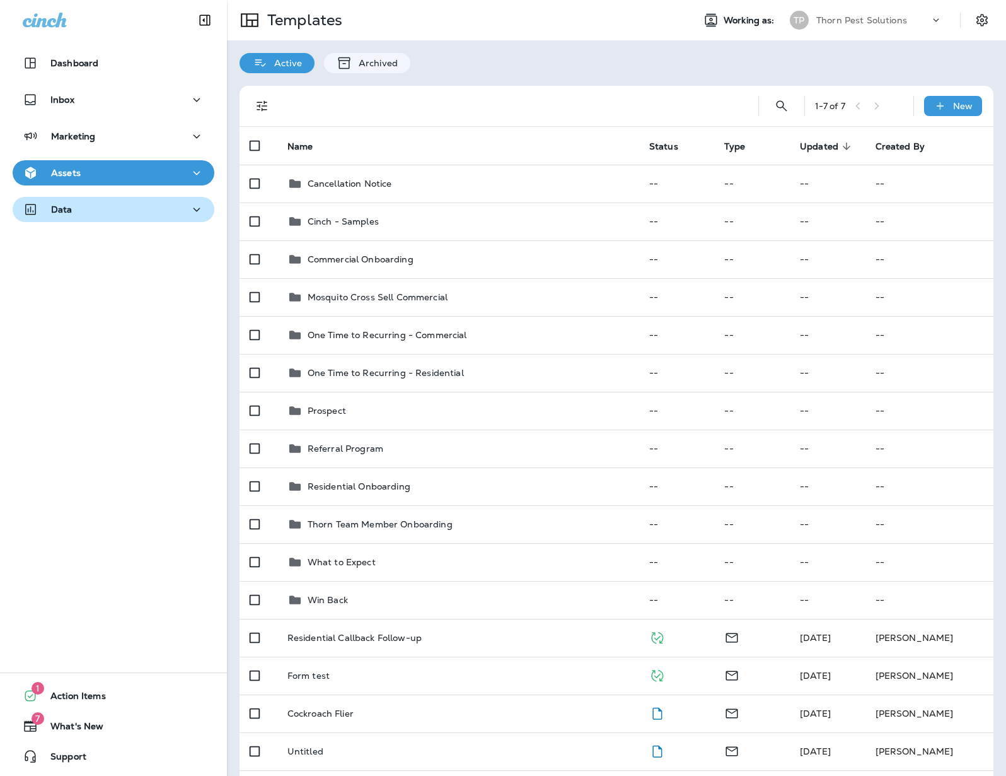
click at [189, 168] on icon "button" at bounding box center [196, 173] width 15 height 16
